Goal: Information Seeking & Learning: Find contact information

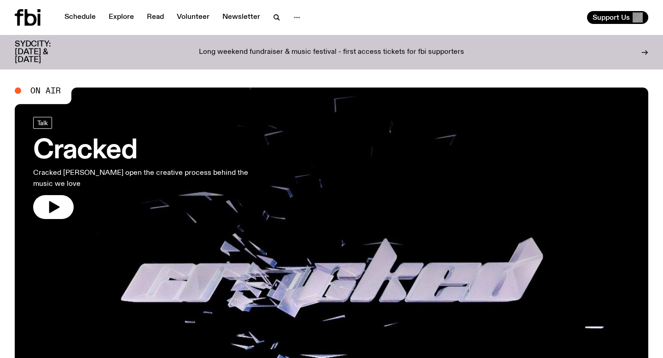
click at [288, 21] on div at bounding box center [297, 17] width 18 height 13
click at [288, 19] on button "button" at bounding box center [297, 17] width 18 height 13
click at [292, 35] on link "About Us" at bounding box center [297, 36] width 46 height 13
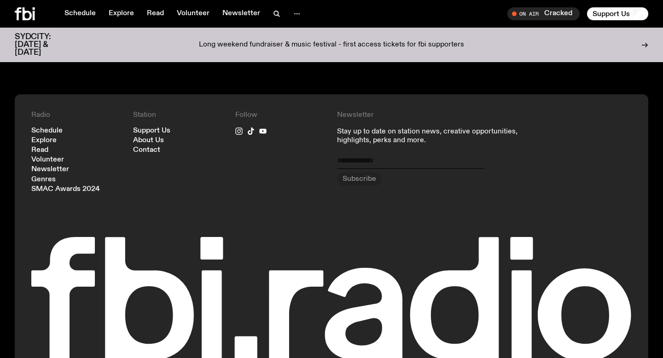
scroll to position [1032, 0]
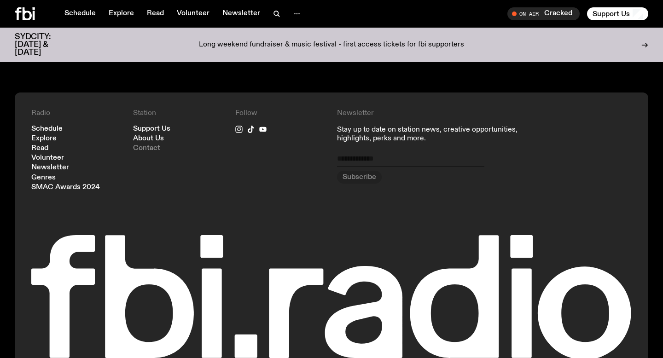
click at [147, 145] on link "Contact" at bounding box center [146, 148] width 27 height 7
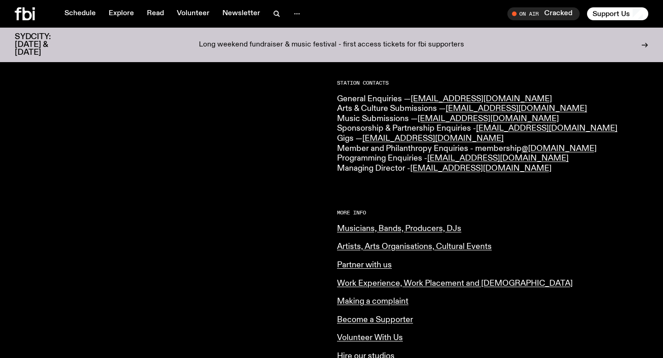
scroll to position [222, 0]
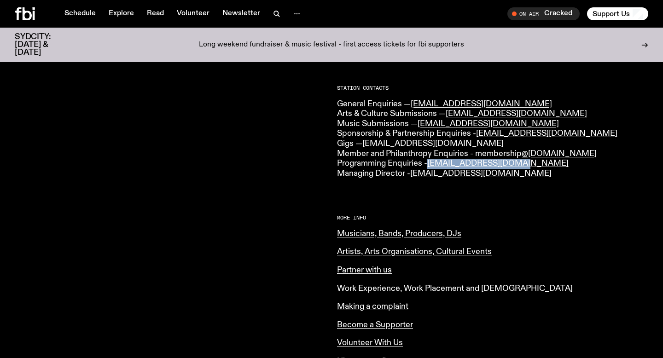
drag, startPoint x: 525, startPoint y: 164, endPoint x: 429, endPoint y: 161, distance: 95.9
click at [429, 161] on p "General Enquiries — [EMAIL_ADDRESS][DOMAIN_NAME] Arts & Culture Submissions — […" at bounding box center [492, 140] width 311 height 80
copy p "[EMAIL_ADDRESS][DOMAIN_NAME]"
click at [507, 209] on div "CONTACT US Office Hours: Tue-Fri, 10am-6pm Text the Studio — 0435 123 945 Gener…" at bounding box center [492, 177] width 311 height 540
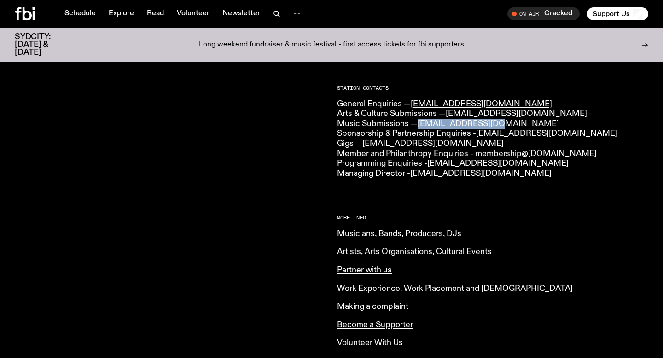
drag, startPoint x: 498, startPoint y: 123, endPoint x: 419, endPoint y: 123, distance: 78.8
click at [419, 123] on p "General Enquiries — [EMAIL_ADDRESS][DOMAIN_NAME] Arts & Culture Submissions — […" at bounding box center [492, 140] width 311 height 80
copy link "[EMAIL_ADDRESS][DOMAIN_NAME]"
